Goal: Communication & Community: Ask a question

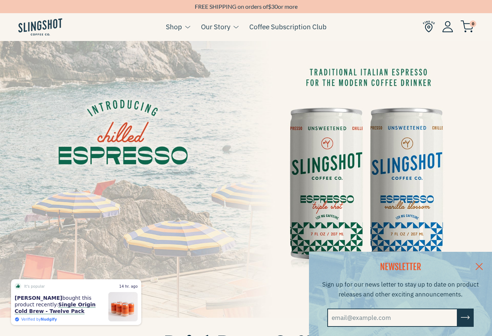
click at [456, 199] on img at bounding box center [246, 179] width 492 height 277
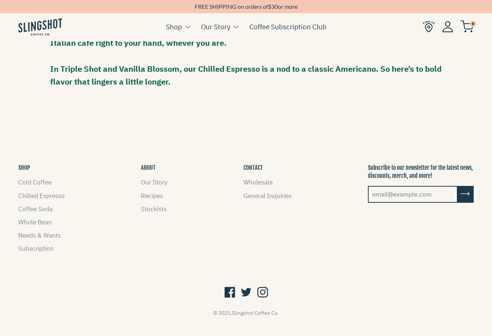
scroll to position [604, 0]
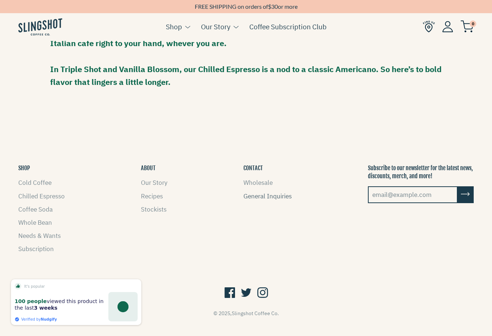
click at [263, 192] on link "General Inquiries" at bounding box center [267, 196] width 48 height 8
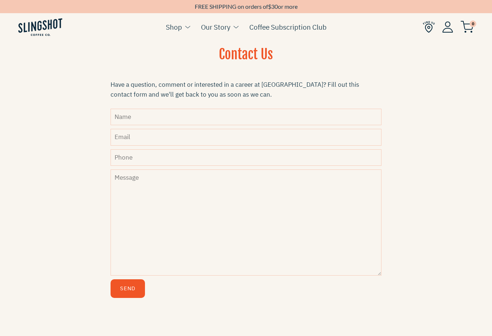
scroll to position [215, 0]
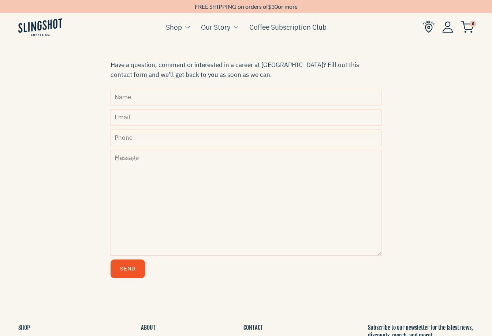
click at [279, 189] on textarea "Message" at bounding box center [245, 203] width 271 height 106
paste textarea "Hello Team, I’m Gina, a California-based content creator who specializes in war…"
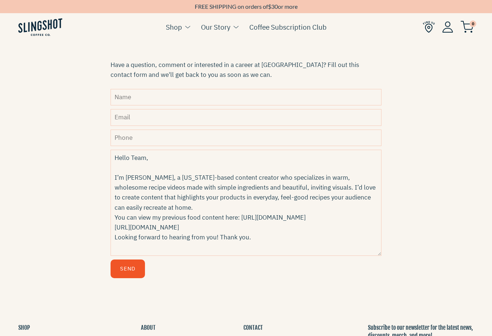
scroll to position [5, 0]
type textarea "Hello Team, I’m Gina, a California-based content creator who specializes in war…"
type input "Gina Kang"
type input "ginahanbikang@gmail.com"
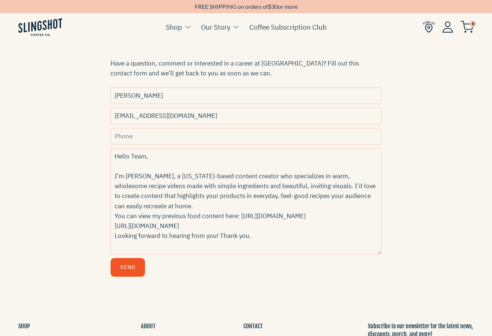
click at [125, 266] on button "Send" at bounding box center [127, 267] width 34 height 19
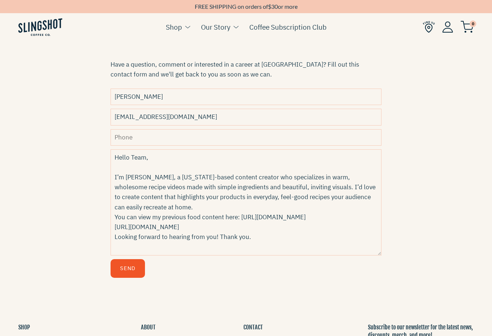
scroll to position [215, 0]
